Goal: Information Seeking & Learning: Learn about a topic

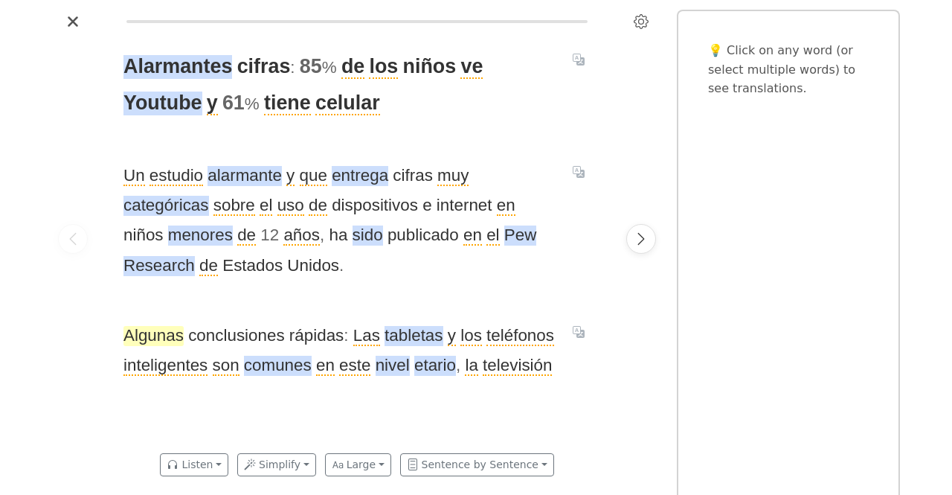
click at [165, 333] on span "Algunas" at bounding box center [153, 336] width 60 height 20
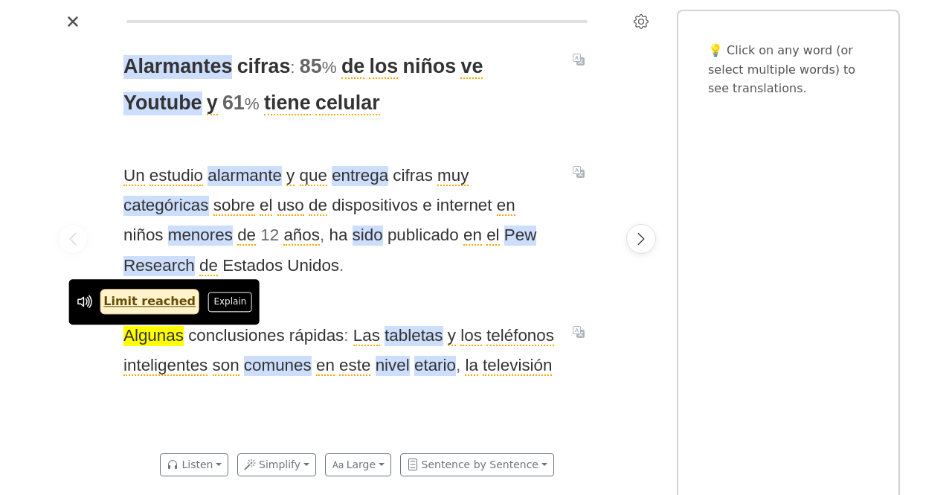
click at [629, 312] on div at bounding box center [641, 238] width 42 height 410
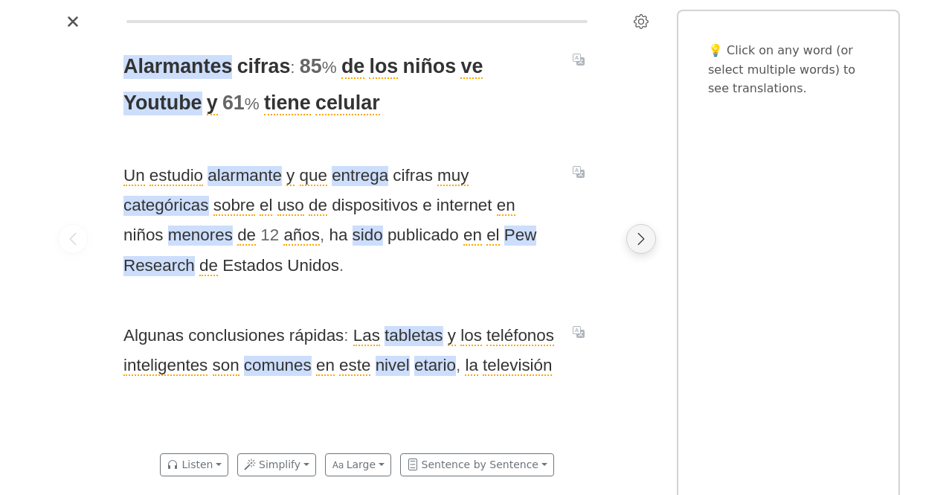
click at [640, 240] on icon "Next page" at bounding box center [641, 238] width 15 height 15
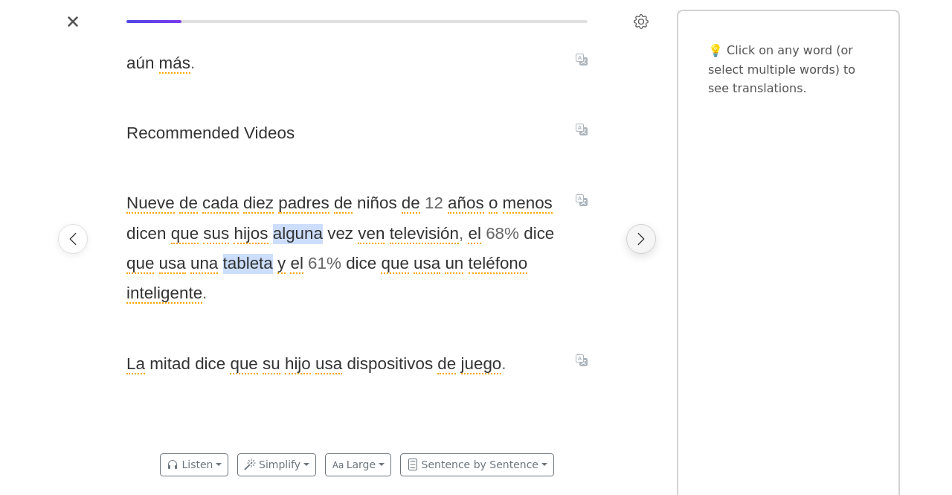
scroll to position [0, 497]
click at [645, 245] on icon "Next page" at bounding box center [641, 238] width 15 height 15
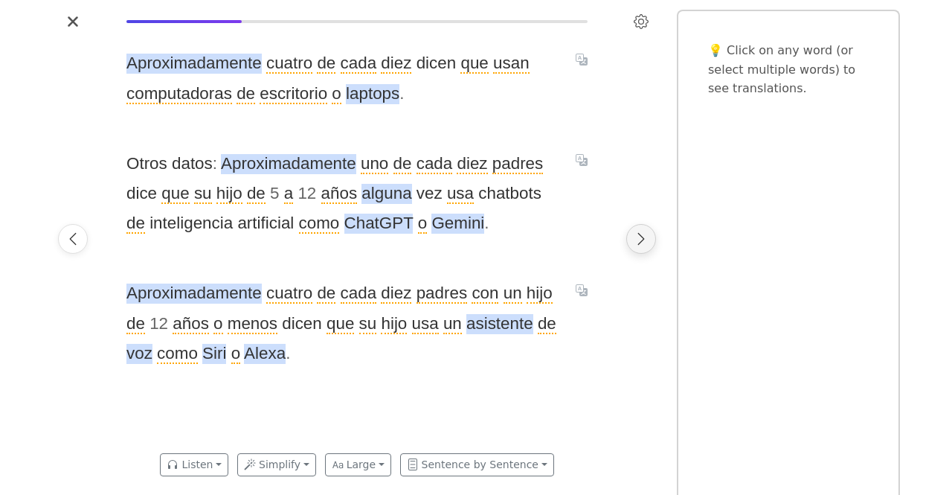
scroll to position [0, 994]
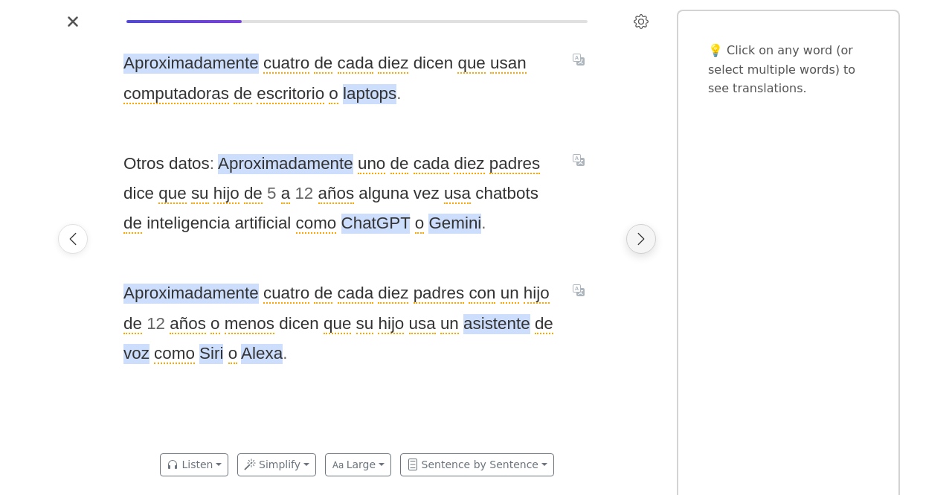
click at [646, 230] on button "Next page" at bounding box center [641, 239] width 30 height 30
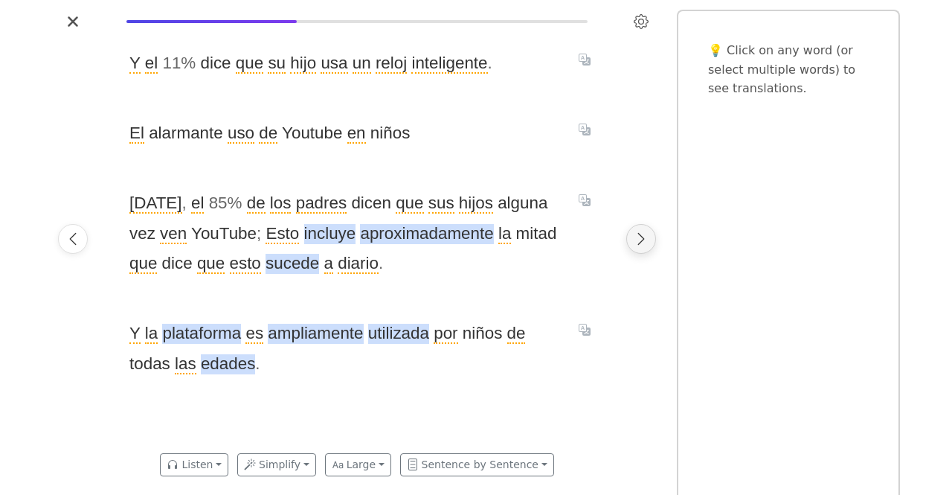
scroll to position [0, 1491]
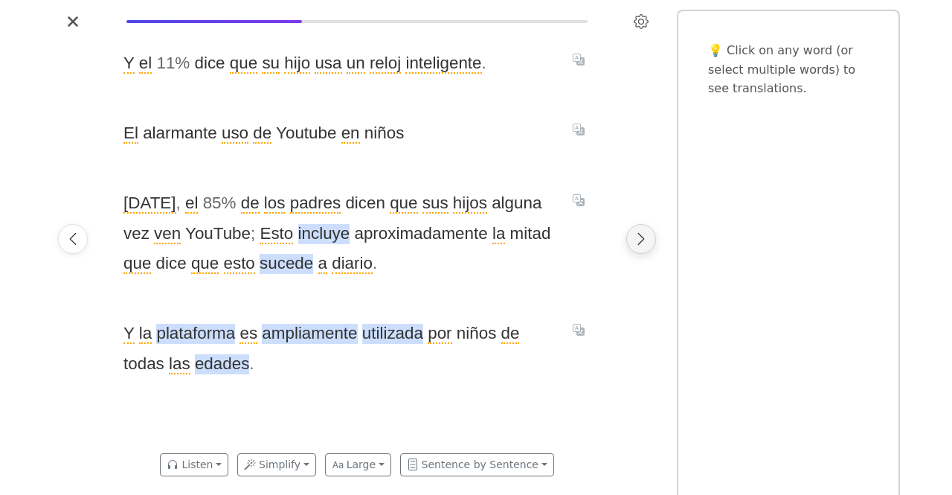
click at [635, 231] on icon "Next page" at bounding box center [641, 238] width 15 height 15
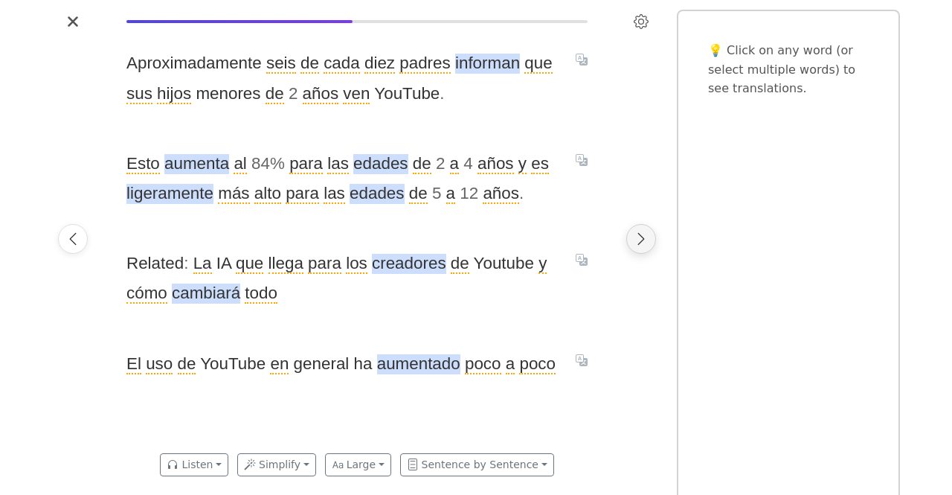
scroll to position [0, 1988]
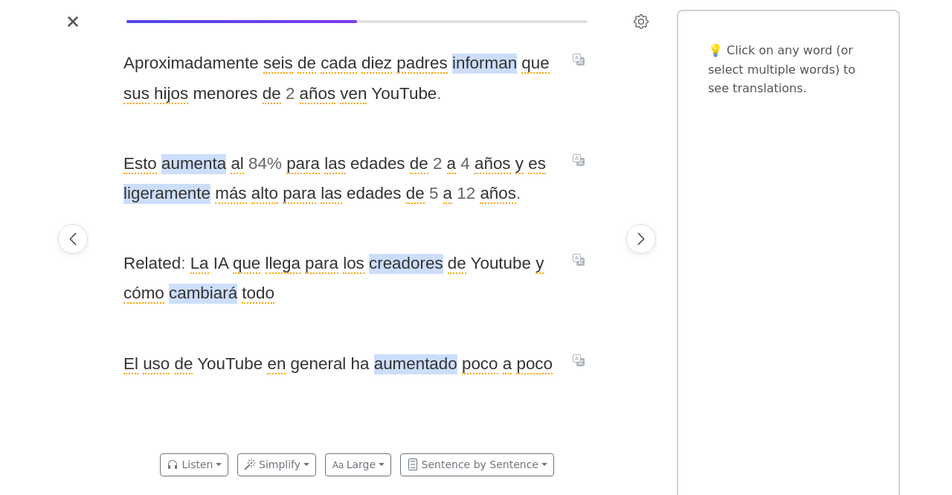
click at [661, 240] on div at bounding box center [641, 238] width 42 height 410
click at [649, 234] on button "Next page" at bounding box center [641, 239] width 30 height 30
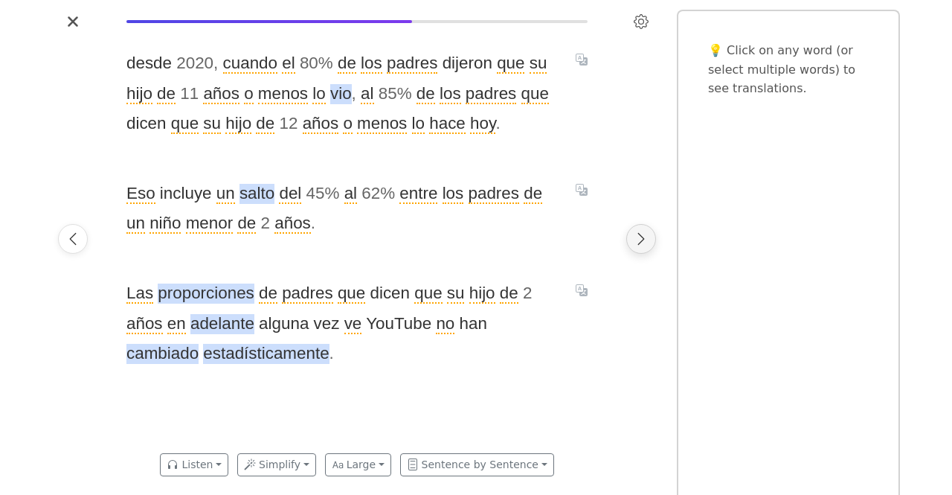
scroll to position [0, 2485]
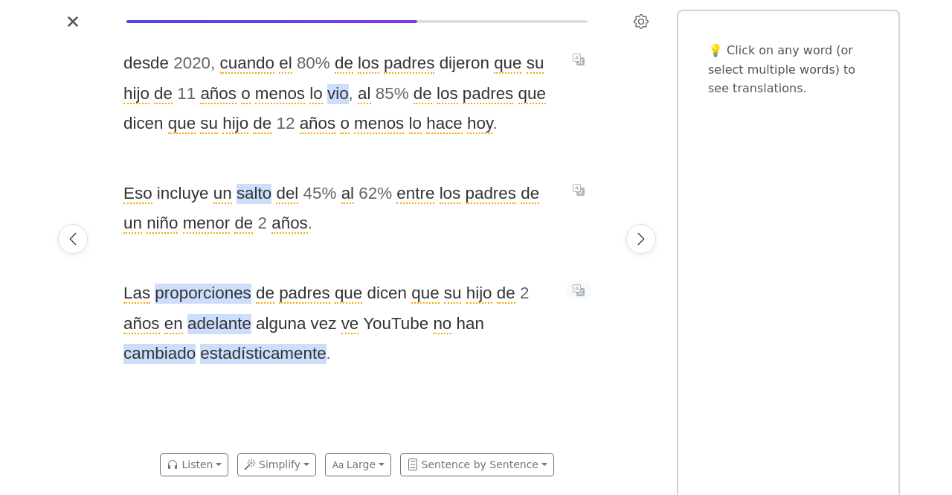
click at [574, 289] on icon "Translate sentence" at bounding box center [579, 290] width 12 height 12
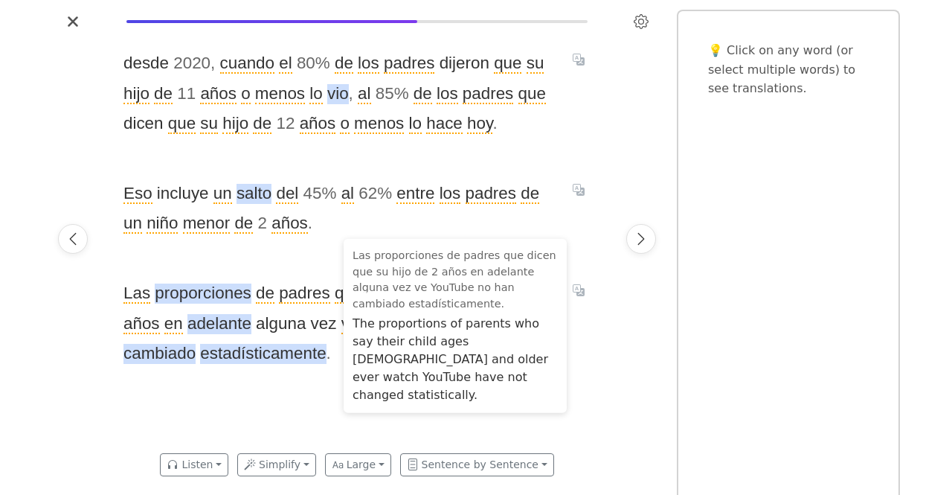
click at [591, 324] on div "desde 2020 , cuando el 80 % de los padres dijeron que su hijo de 11 años o meno…" at bounding box center [357, 238] width 497 height 410
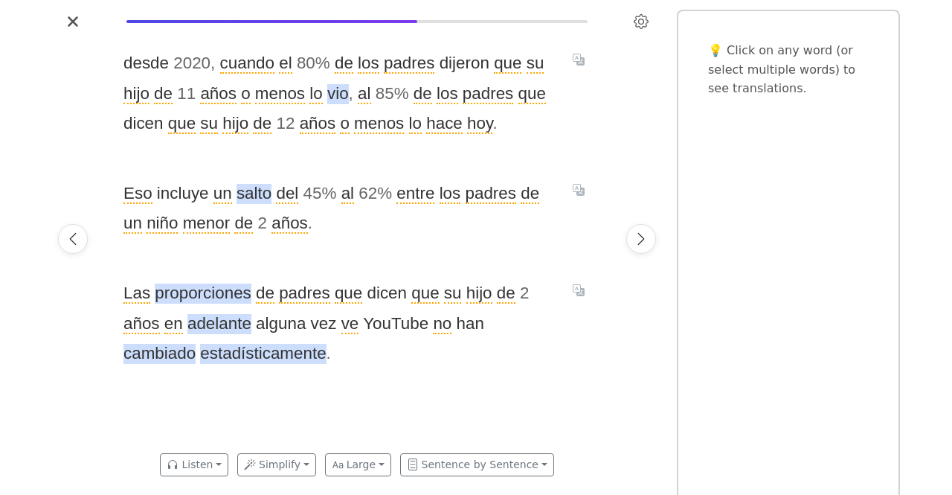
click at [591, 186] on div "desde 2020 , cuando el 80 % de los padres dijeron que su hijo de 11 años o meno…" at bounding box center [357, 238] width 497 height 410
click at [580, 188] on icon "Translate sentence" at bounding box center [579, 190] width 12 height 12
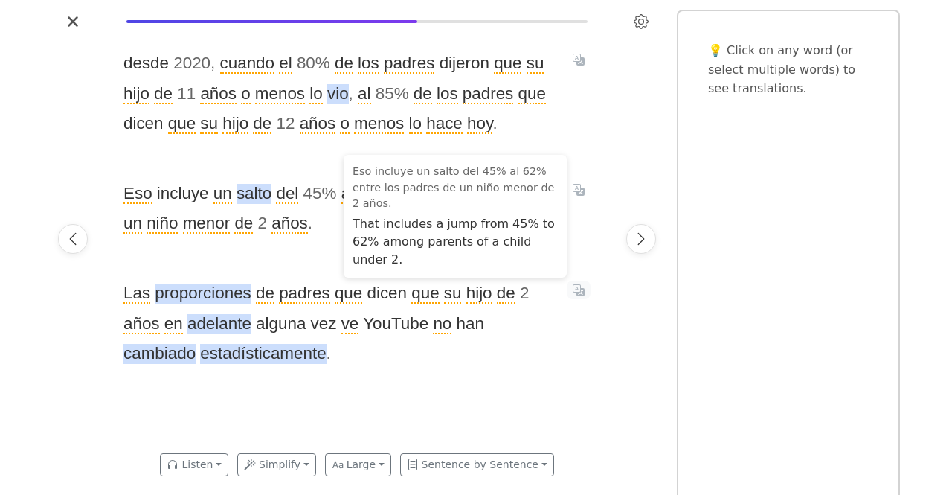
click at [573, 295] on icon "Translate sentence" at bounding box center [579, 290] width 12 height 12
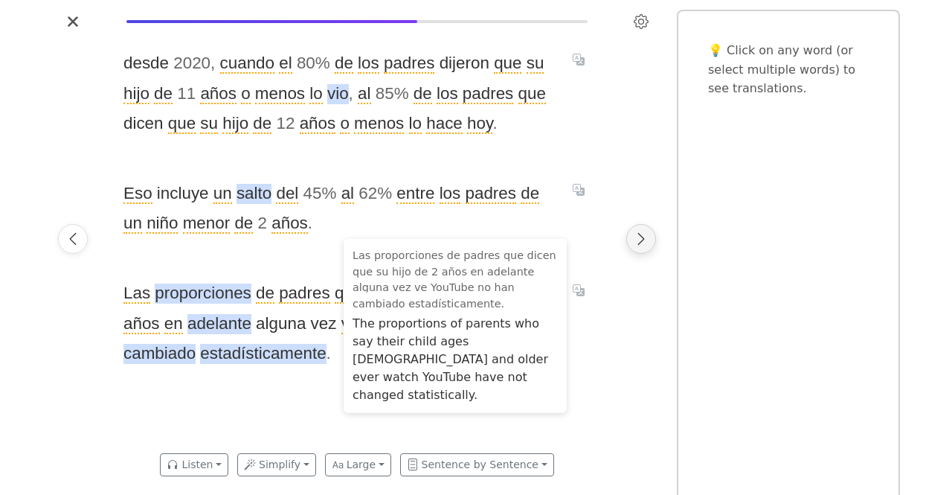
click at [637, 237] on icon "Next page" at bounding box center [641, 238] width 15 height 15
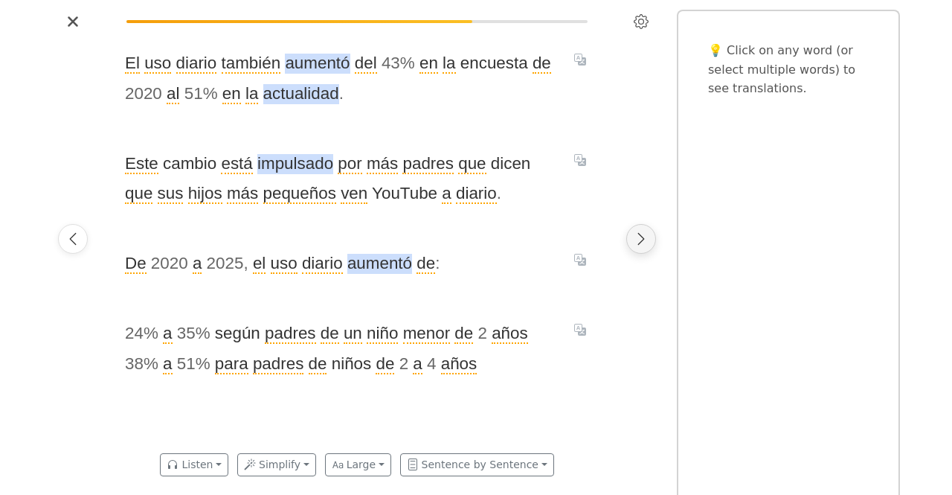
scroll to position [0, 2981]
click at [583, 57] on icon "Translate sentence" at bounding box center [579, 60] width 12 height 12
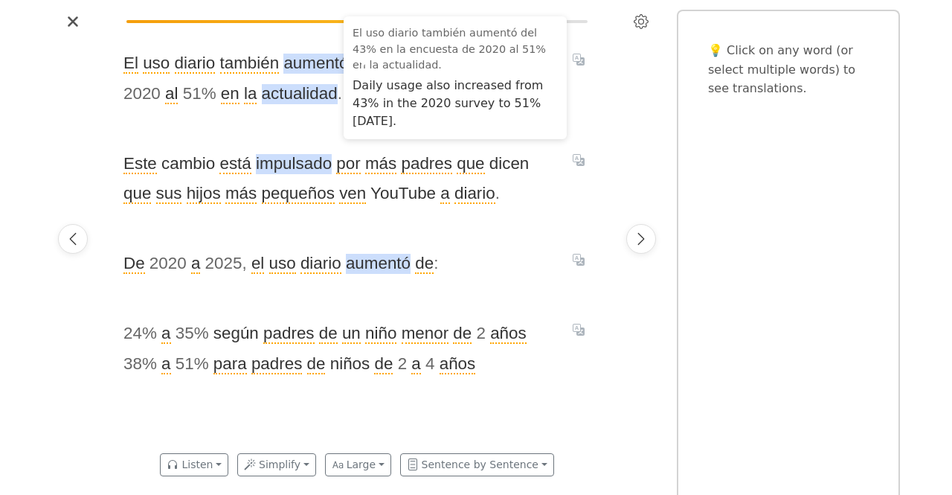
click at [597, 102] on div "El uso diario también aumentó del 43 % en la encuesta de 2020 al 51 % en la act…" at bounding box center [357, 238] width 497 height 410
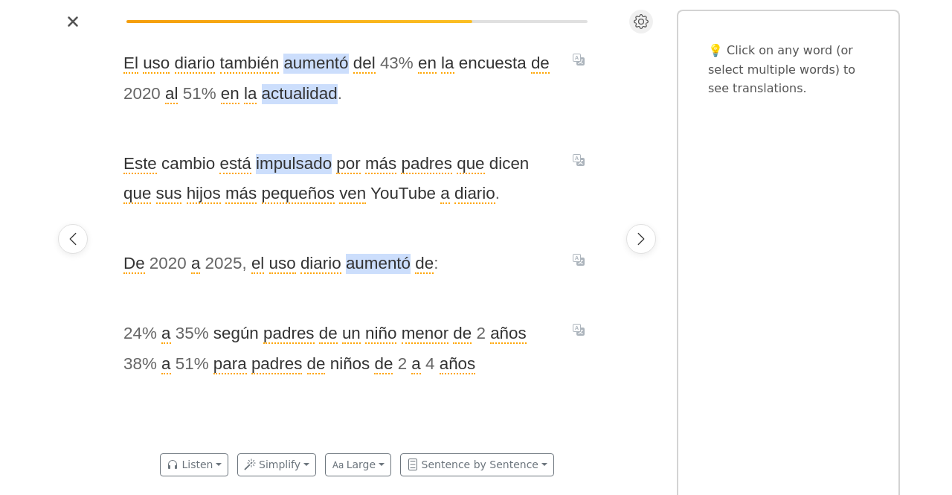
click at [642, 16] on icon "Settings" at bounding box center [641, 21] width 15 height 15
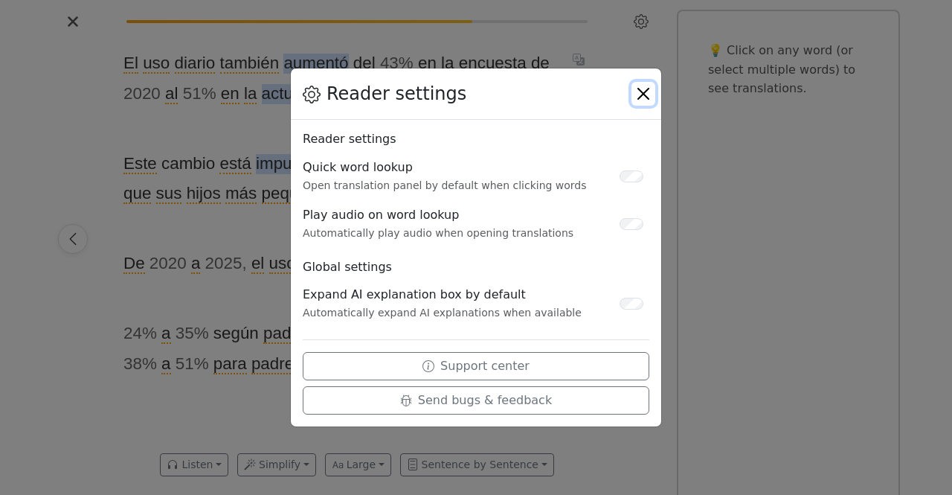
click at [643, 97] on button "Close" at bounding box center [644, 94] width 24 height 24
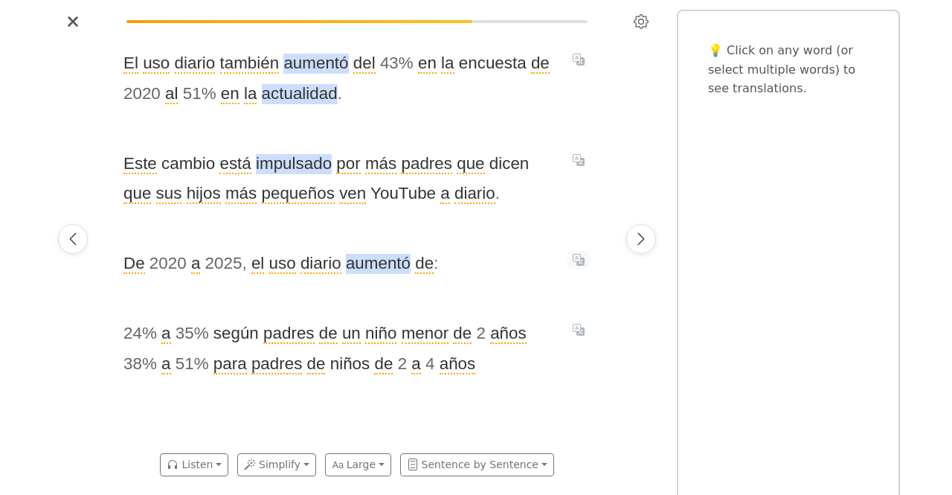
click at [586, 260] on button "Translate sentence" at bounding box center [579, 260] width 24 height 18
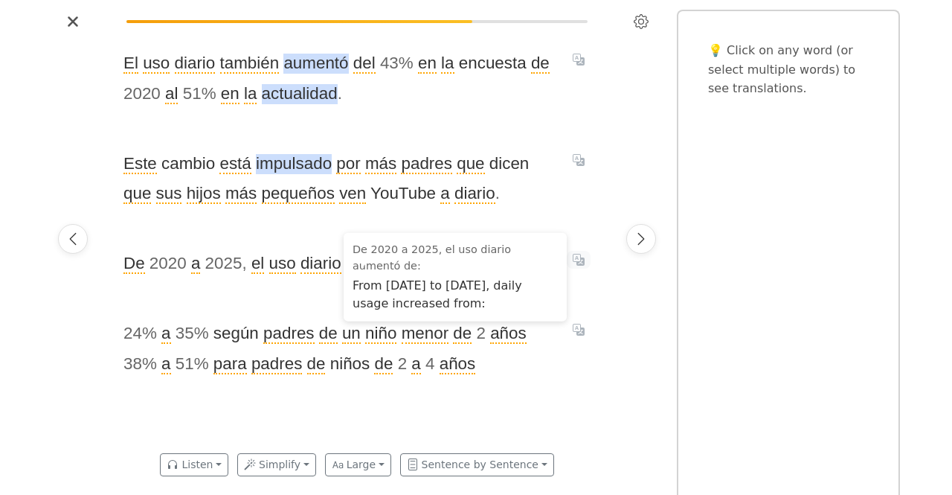
click at [586, 260] on button "Translate sentence" at bounding box center [579, 260] width 24 height 18
click at [607, 283] on div "Alarmantes cifras : 85 % de los niños ve Youtube y 61 % tiene celular Un estudi…" at bounding box center [357, 238] width 610 height 410
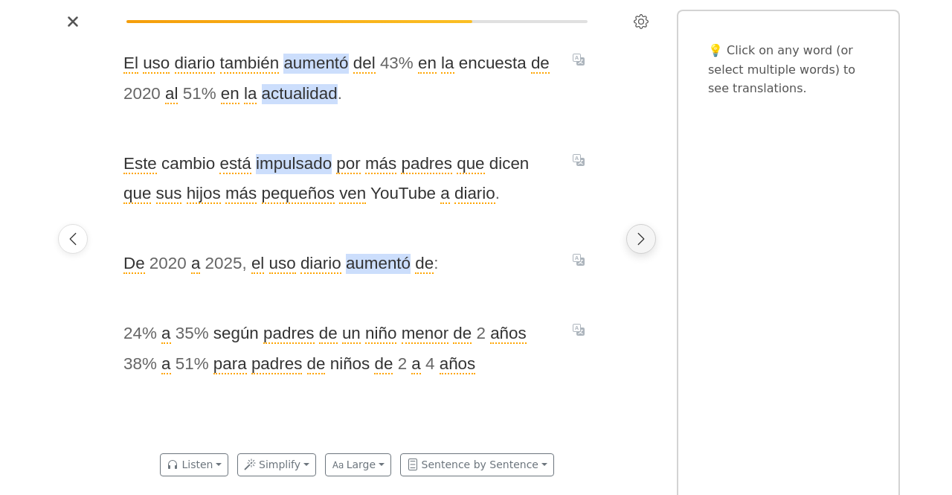
click at [640, 236] on icon "Next page" at bounding box center [641, 239] width 7 height 12
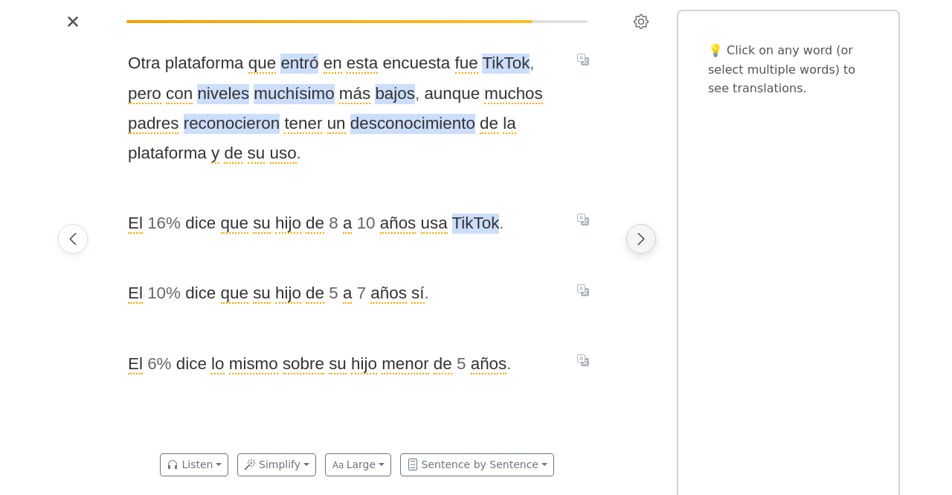
scroll to position [0, 3478]
